Goal: Task Accomplishment & Management: Manage account settings

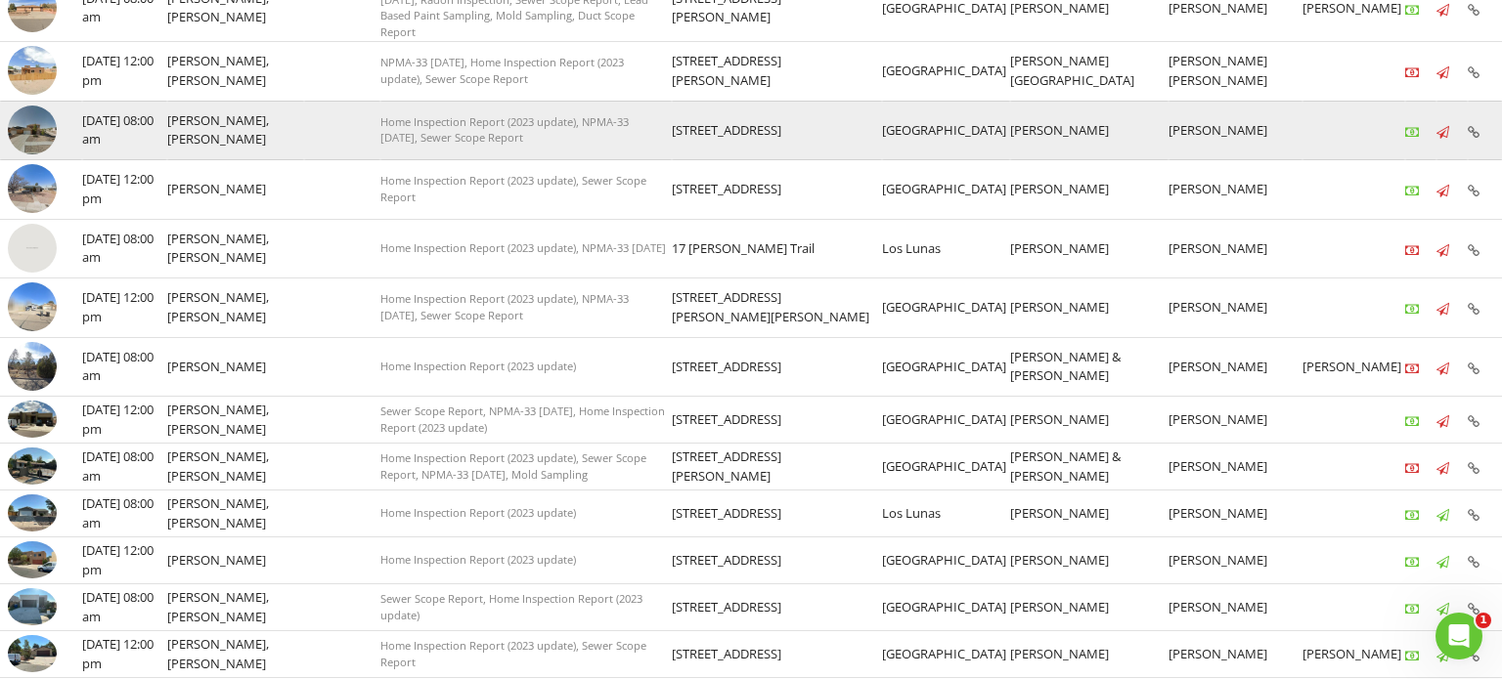
scroll to position [446, 0]
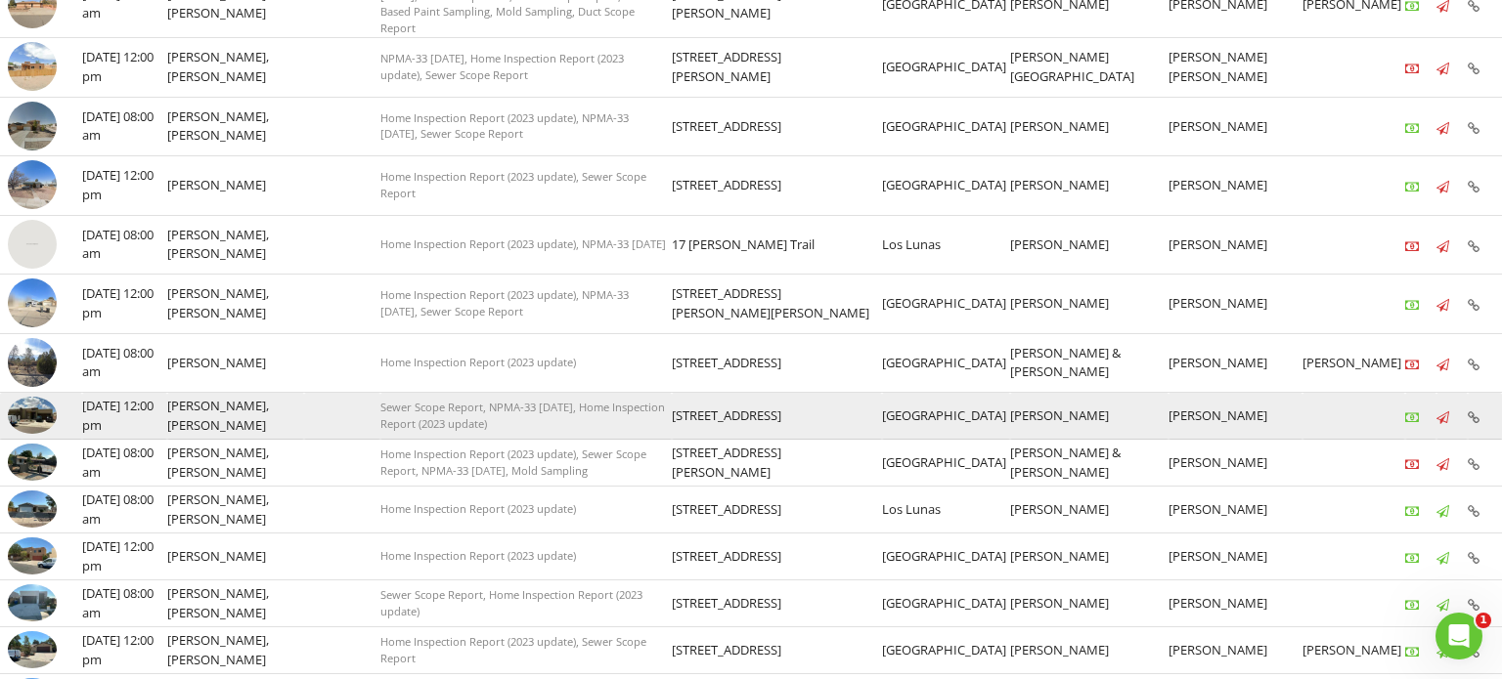
click at [34, 407] on img at bounding box center [32, 415] width 49 height 37
click at [39, 397] on img at bounding box center [32, 415] width 49 height 37
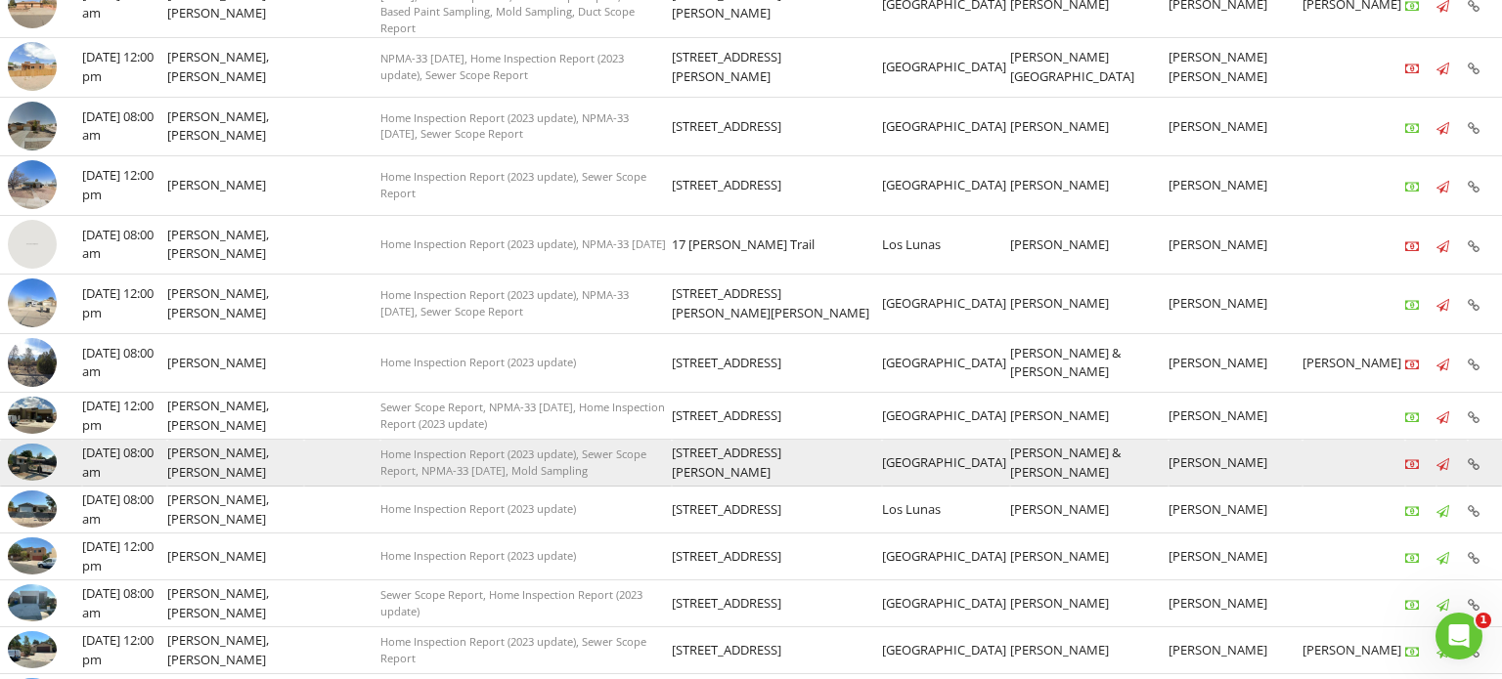
click at [44, 444] on img at bounding box center [32, 462] width 49 height 37
click at [24, 454] on img at bounding box center [32, 462] width 49 height 37
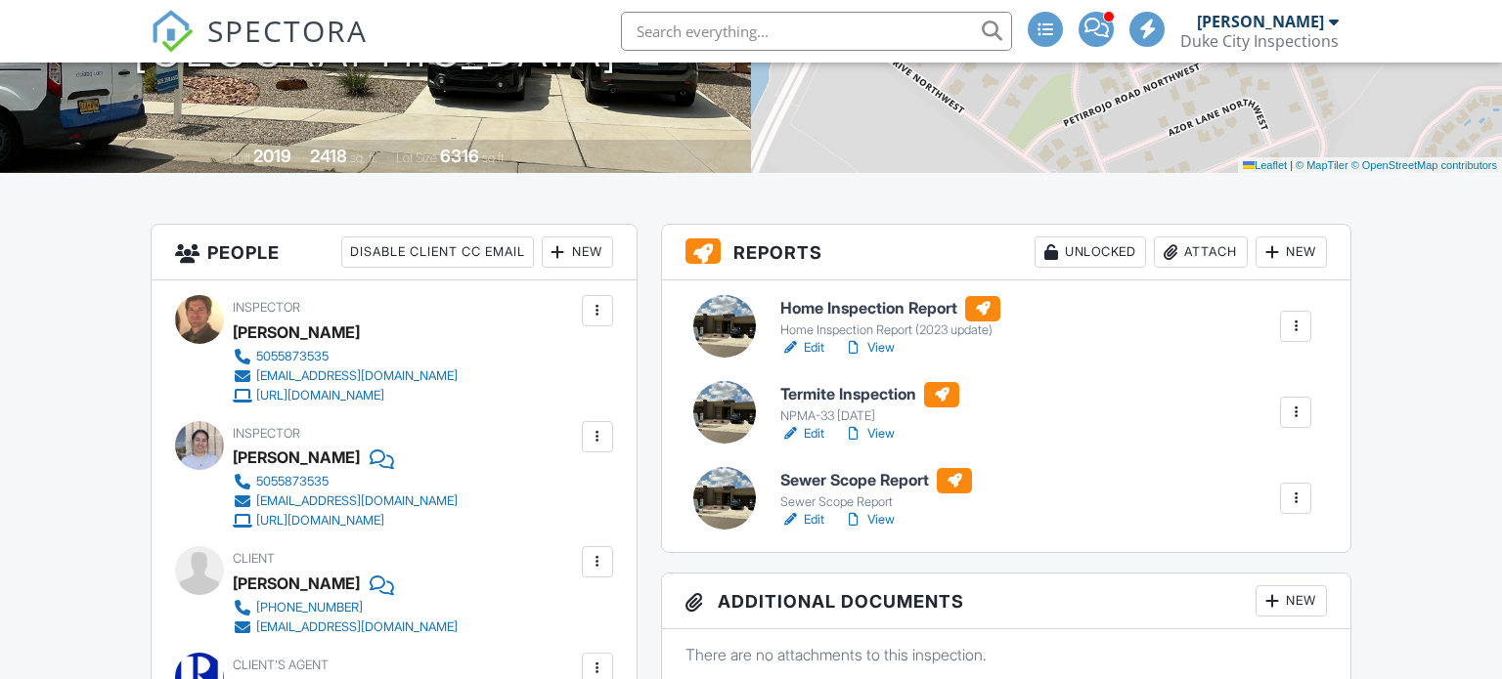
click at [729, 494] on div at bounding box center [724, 498] width 63 height 63
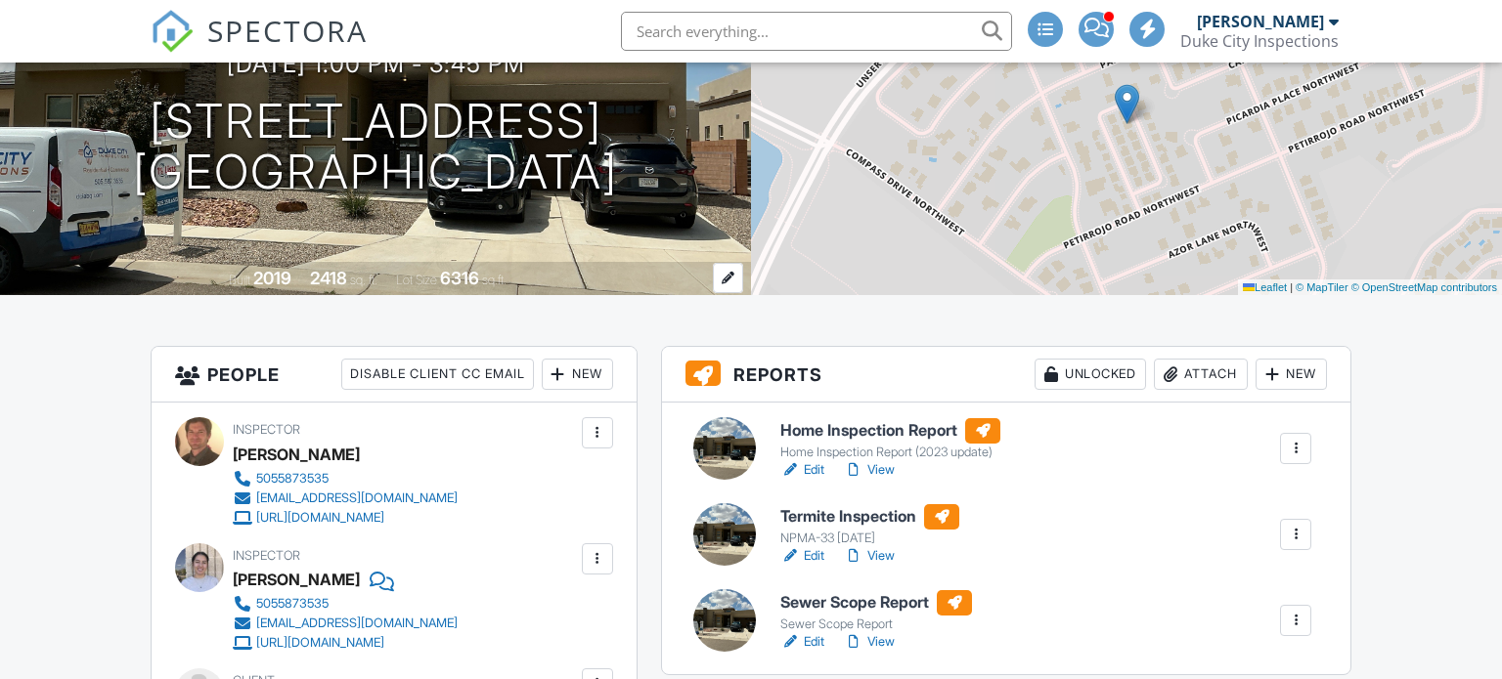
click at [733, 454] on div at bounding box center [724, 448] width 63 height 63
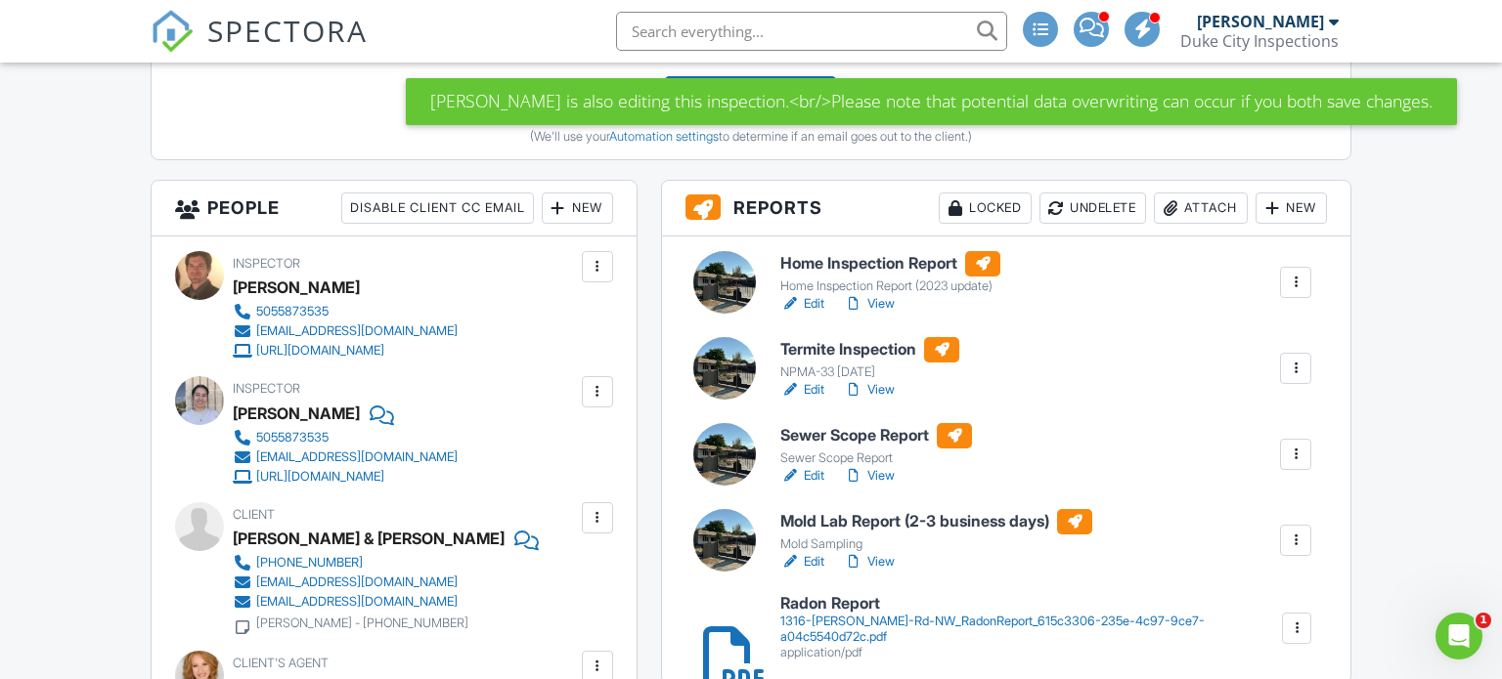
click at [721, 288] on div at bounding box center [724, 282] width 63 height 63
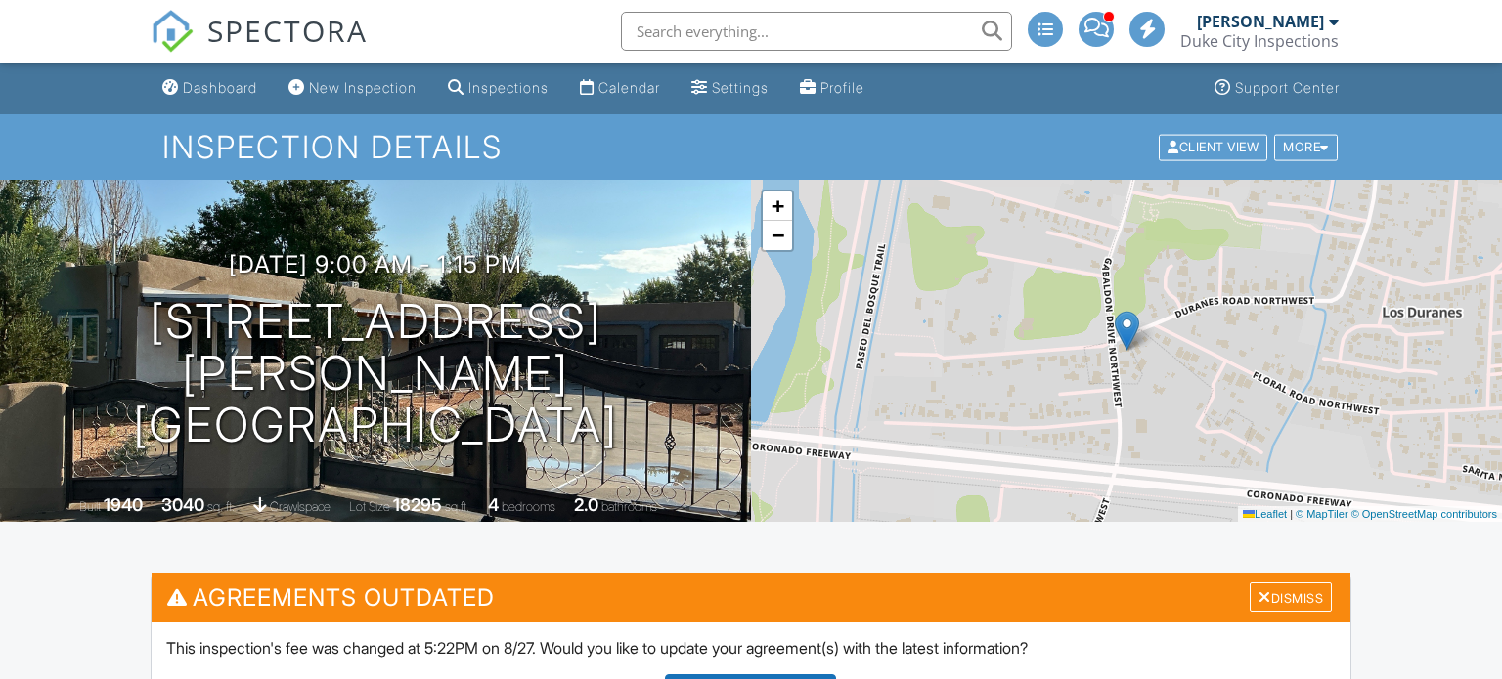
scroll to position [582, 0]
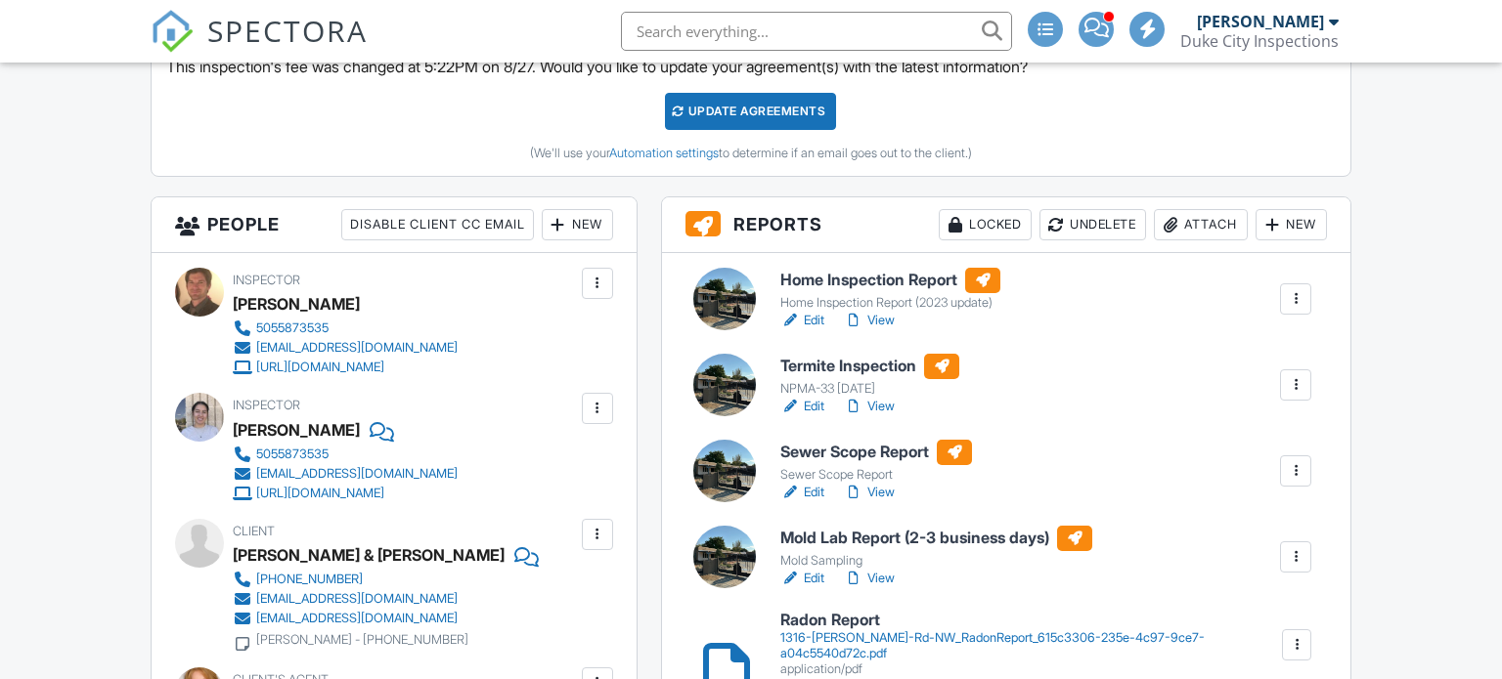
click at [729, 284] on div at bounding box center [724, 299] width 63 height 63
